Goal: Task Accomplishment & Management: Manage account settings

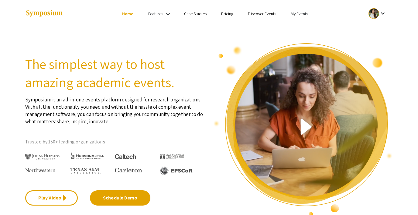
click at [299, 12] on link "My Events" at bounding box center [299, 13] width 17 height 5
click at [375, 15] on div at bounding box center [209, 107] width 418 height 215
click at [375, 14] on div at bounding box center [374, 13] width 11 height 11
click at [370, 55] on button "Sign out" at bounding box center [380, 59] width 37 height 15
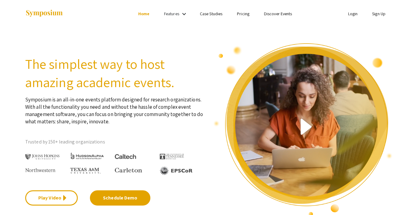
click at [350, 13] on link "Login" at bounding box center [353, 13] width 10 height 5
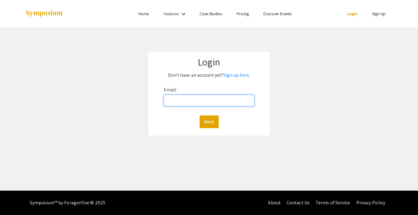
click at [194, 95] on input "Email:" at bounding box center [209, 101] width 91 height 12
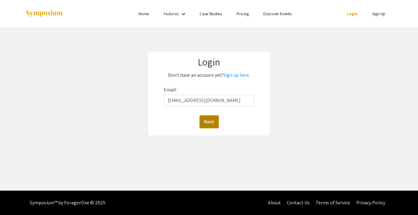
click at [208, 121] on button "Next" at bounding box center [209, 121] width 19 height 13
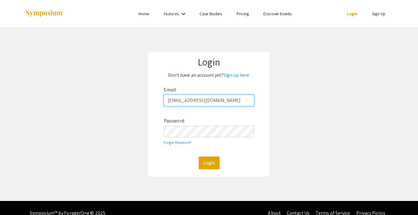
click at [196, 100] on input "[EMAIL_ADDRESS][DOMAIN_NAME]" at bounding box center [209, 101] width 91 height 12
type input "[EMAIL_ADDRESS][DOMAIN_NAME]"
click at [207, 161] on button "Login" at bounding box center [209, 162] width 21 height 13
